Goal: Information Seeking & Learning: Learn about a topic

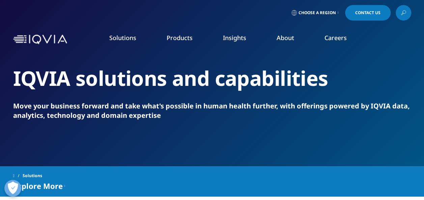
click at [134, 91] on link "Our Story" at bounding box center [166, 90] width 104 height 7
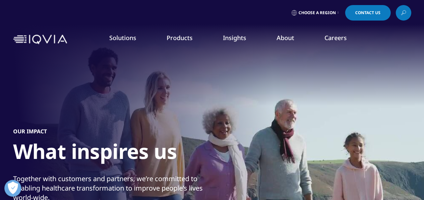
click at [145, 114] on link "Commitment to Global Health" at bounding box center [166, 116] width 104 height 7
